Goal: Task Accomplishment & Management: Manage account settings

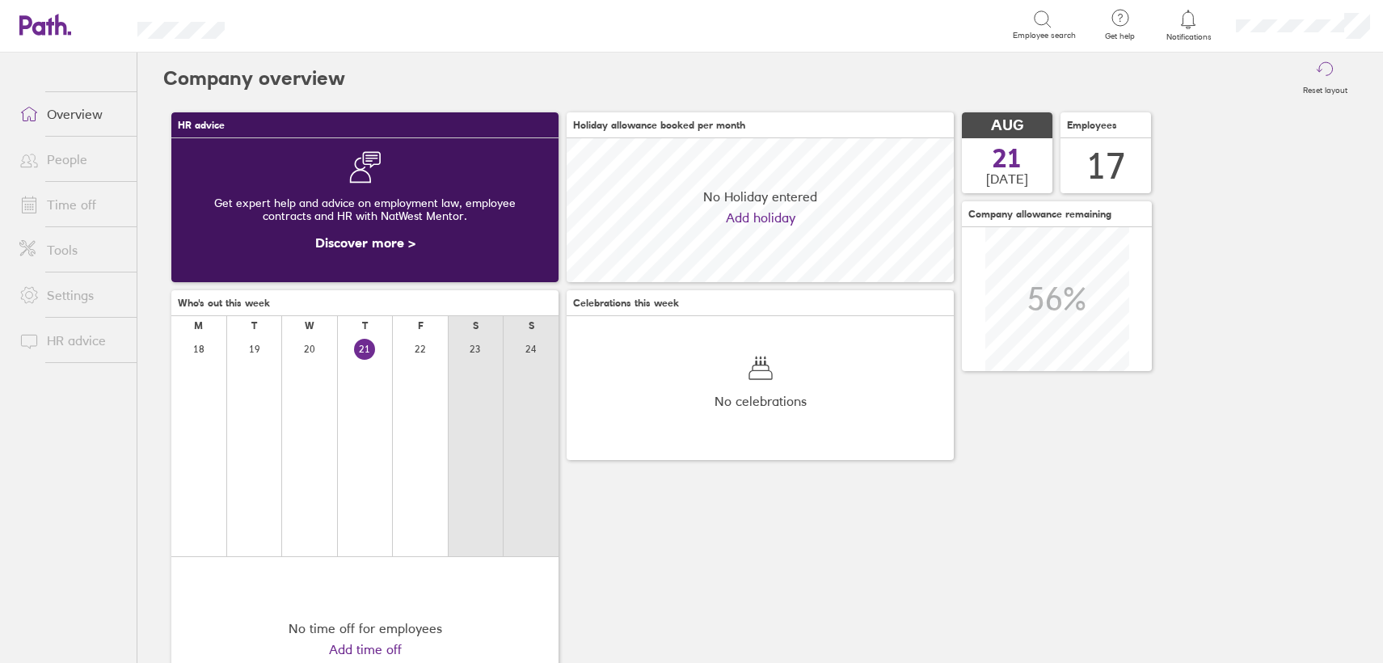
scroll to position [144, 387]
click at [77, 208] on link "Time off" at bounding box center [71, 204] width 130 height 32
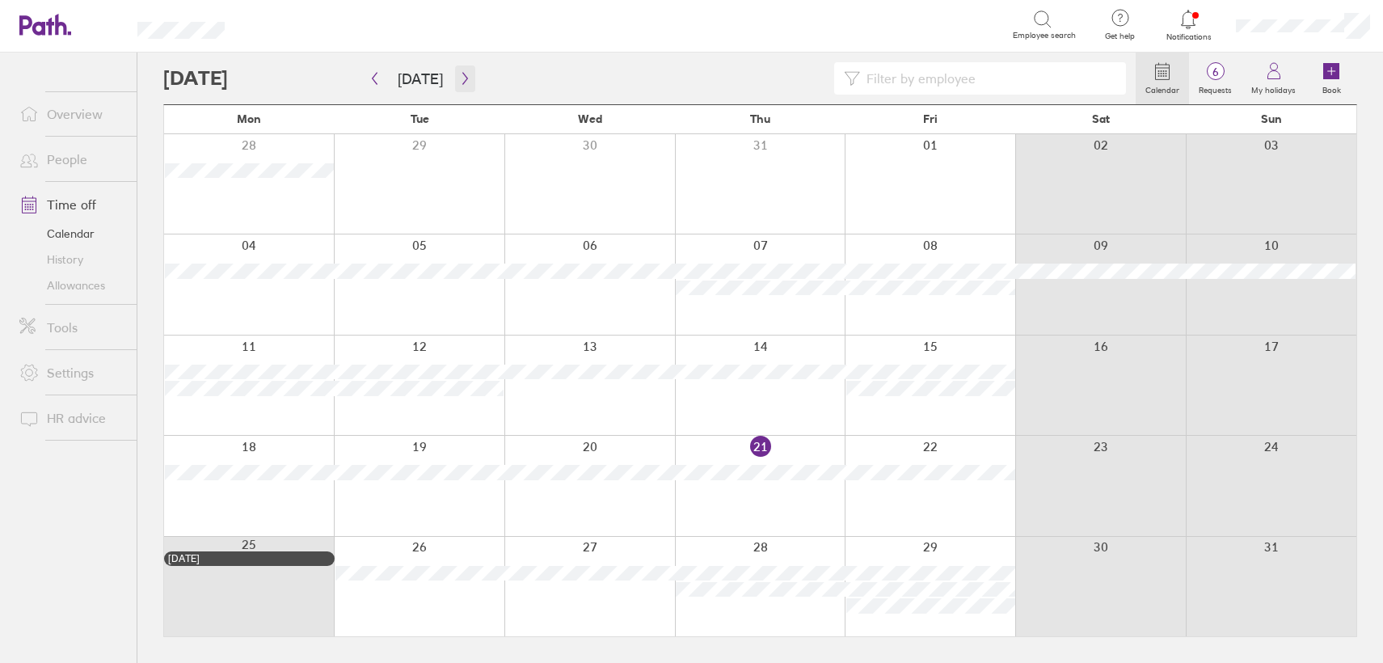
click at [459, 83] on icon "button" at bounding box center [465, 78] width 12 height 13
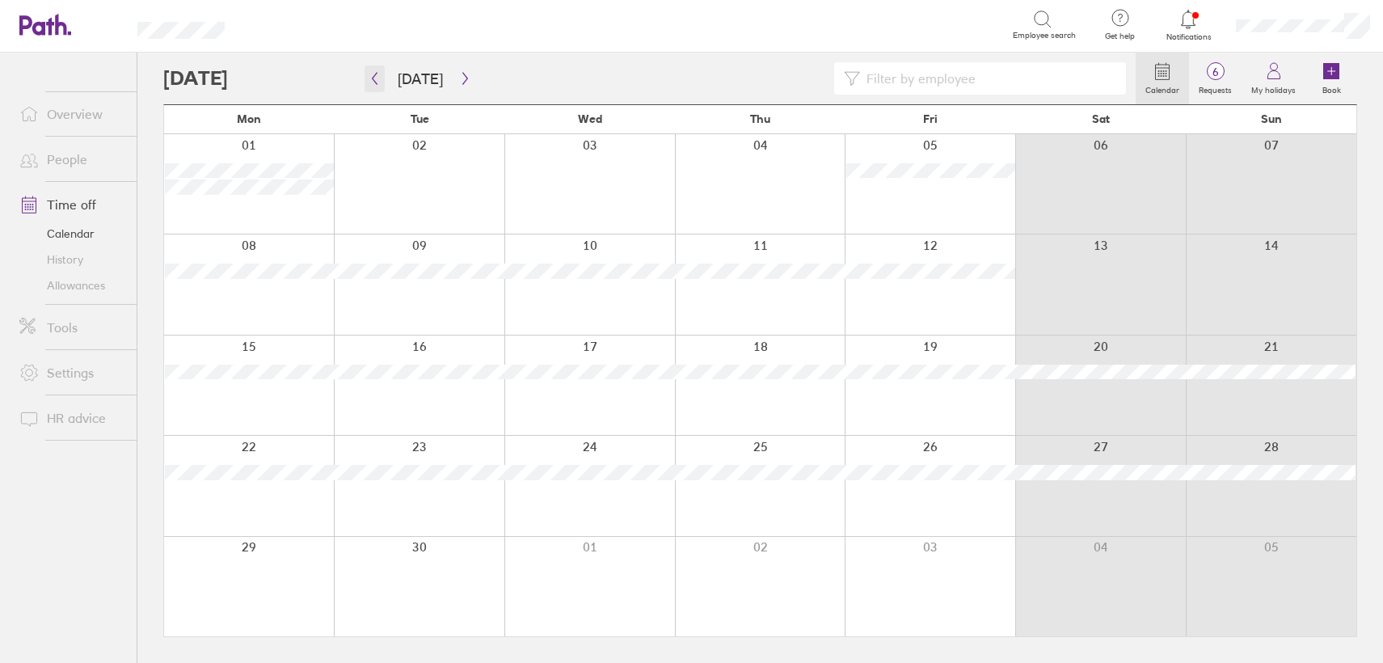
click at [376, 80] on icon "button" at bounding box center [374, 78] width 12 height 13
